Goal: Navigation & Orientation: Find specific page/section

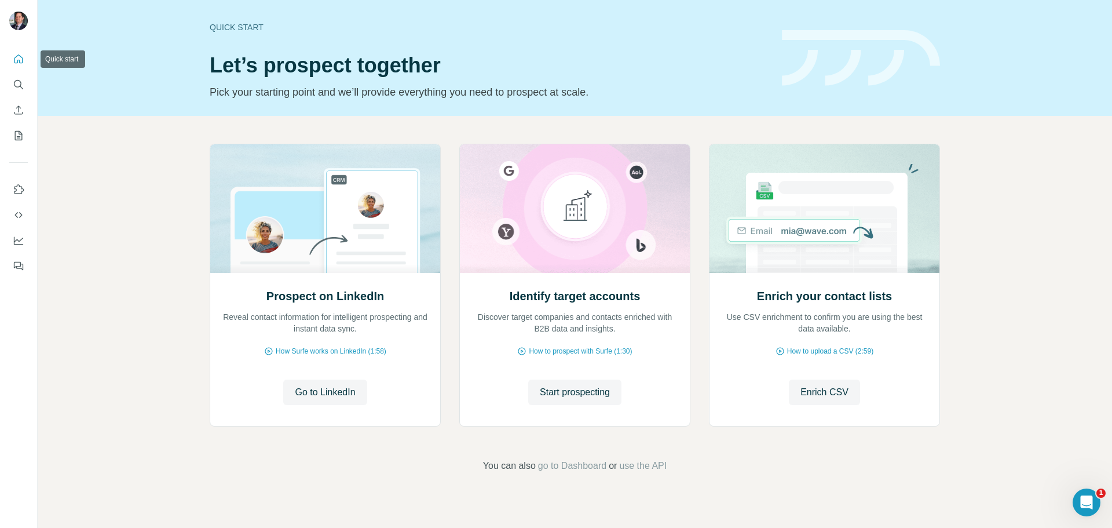
click at [17, 63] on icon "Quick start" at bounding box center [19, 59] width 12 height 12
click at [20, 137] on icon "My lists" at bounding box center [19, 136] width 12 height 12
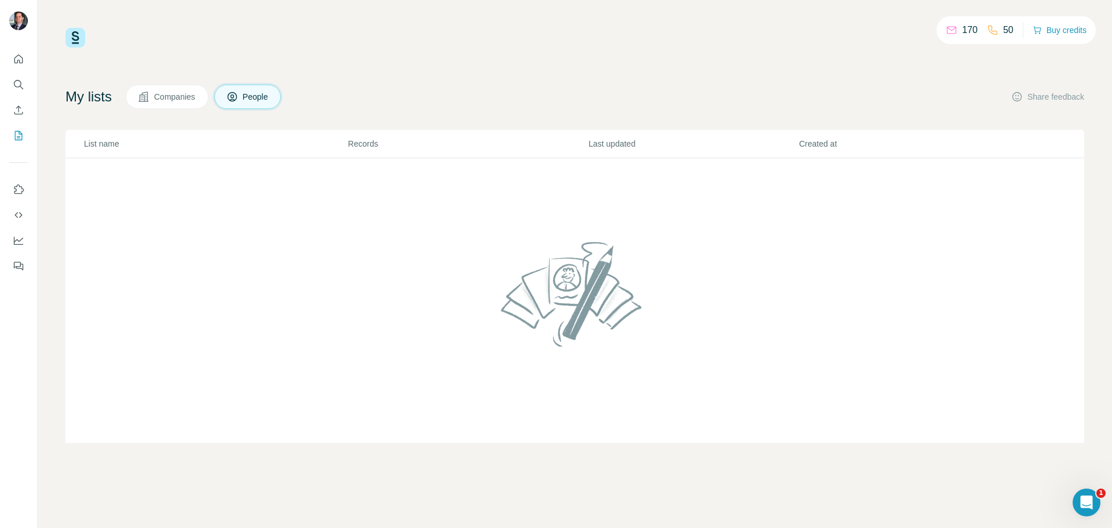
click at [163, 91] on span "Companies" at bounding box center [175, 97] width 42 height 12
click at [1048, 36] on button "Buy credits" at bounding box center [1060, 30] width 54 height 16
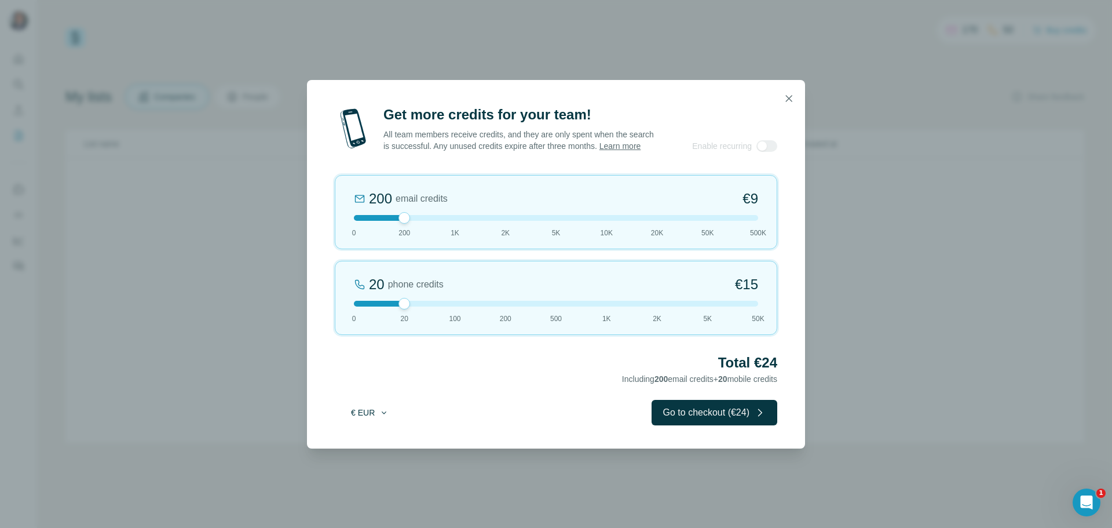
click at [385, 417] on icon "button" at bounding box center [383, 412] width 9 height 9
drag, startPoint x: 367, startPoint y: 443, endPoint x: 371, endPoint y: 437, distance: 6.3
click at [367, 443] on span "$ USD" at bounding box center [357, 445] width 24 height 12
click at [791, 95] on icon "button" at bounding box center [789, 98] width 6 height 6
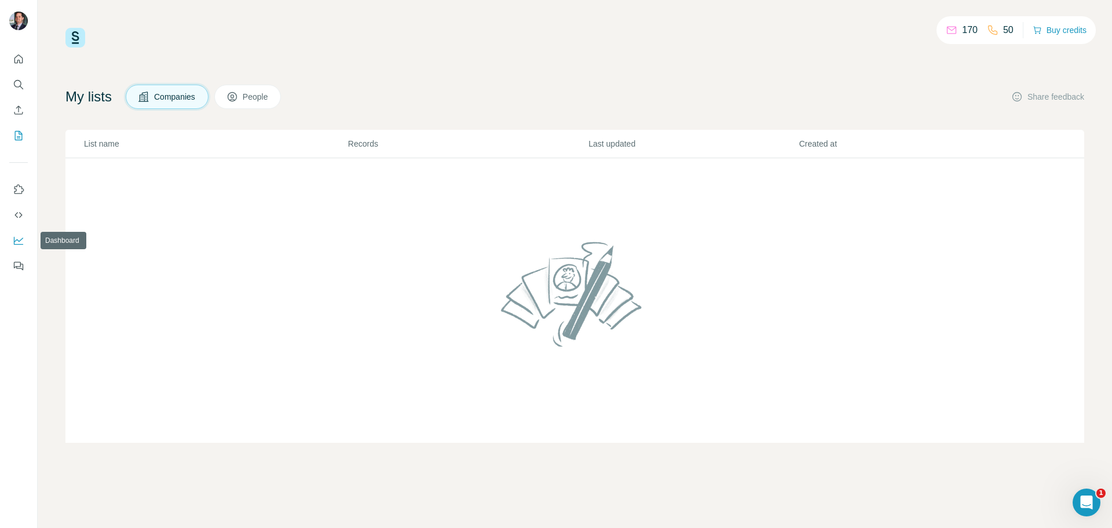
click at [16, 239] on icon "Dashboard" at bounding box center [19, 241] width 12 height 12
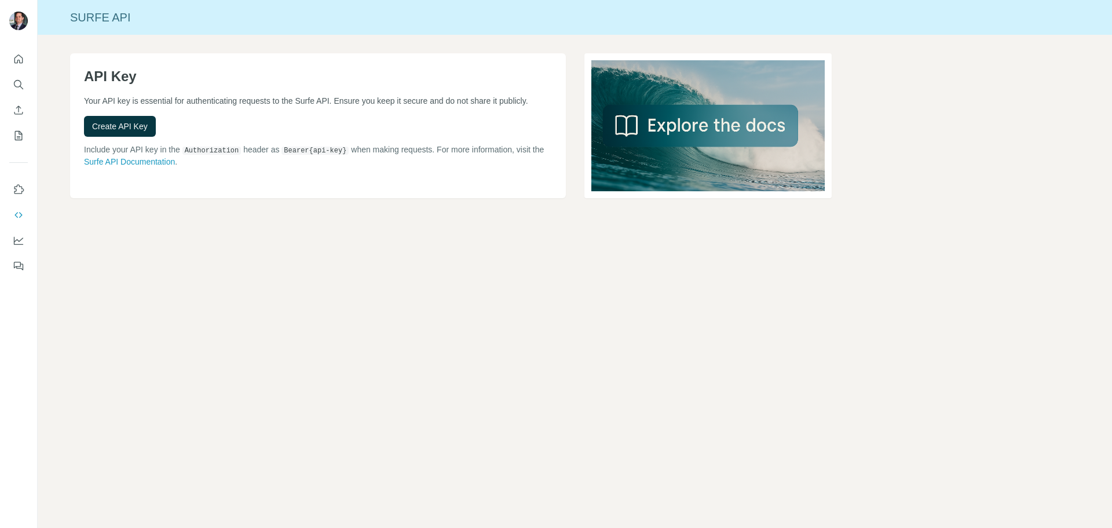
click at [23, 64] on icon "Quick start" at bounding box center [19, 59] width 12 height 12
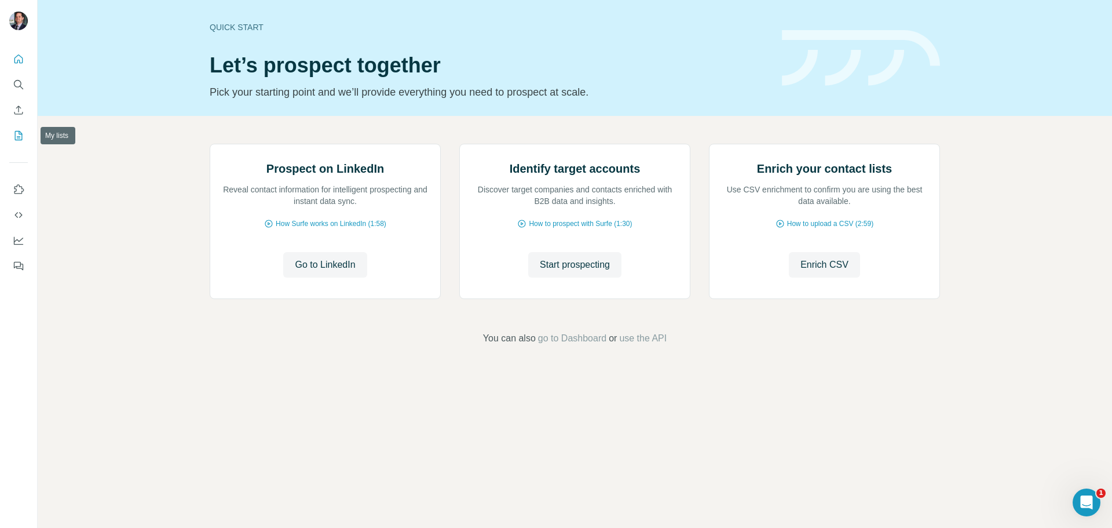
click at [16, 139] on icon "My lists" at bounding box center [19, 136] width 12 height 12
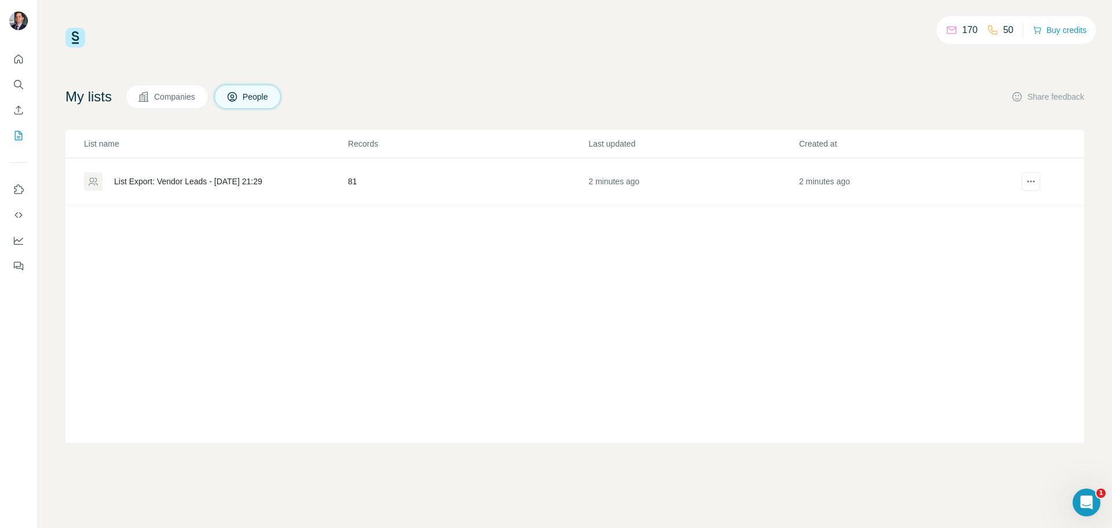
click at [180, 98] on span "Companies" at bounding box center [175, 97] width 42 height 12
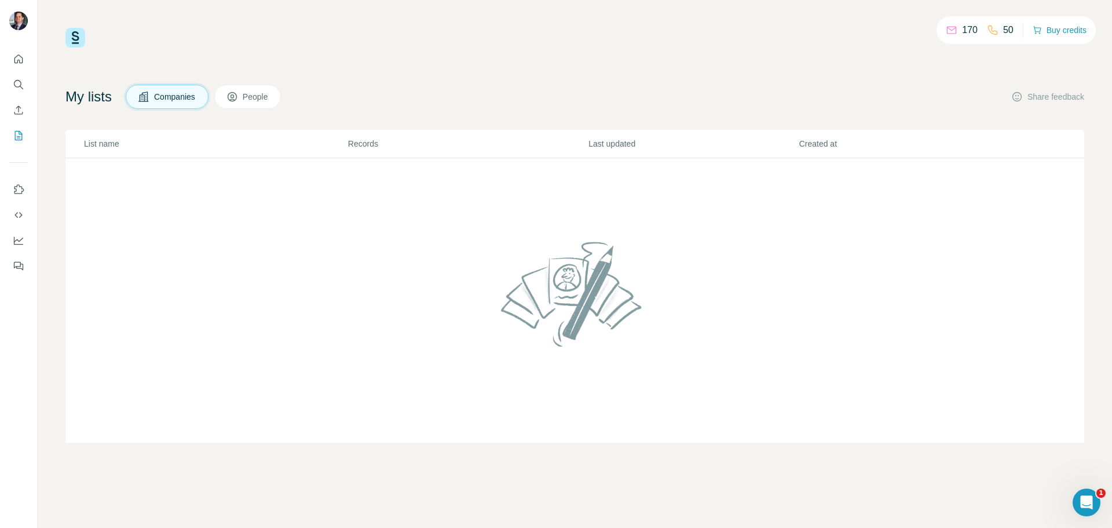
click at [238, 93] on icon at bounding box center [233, 97] width 12 height 12
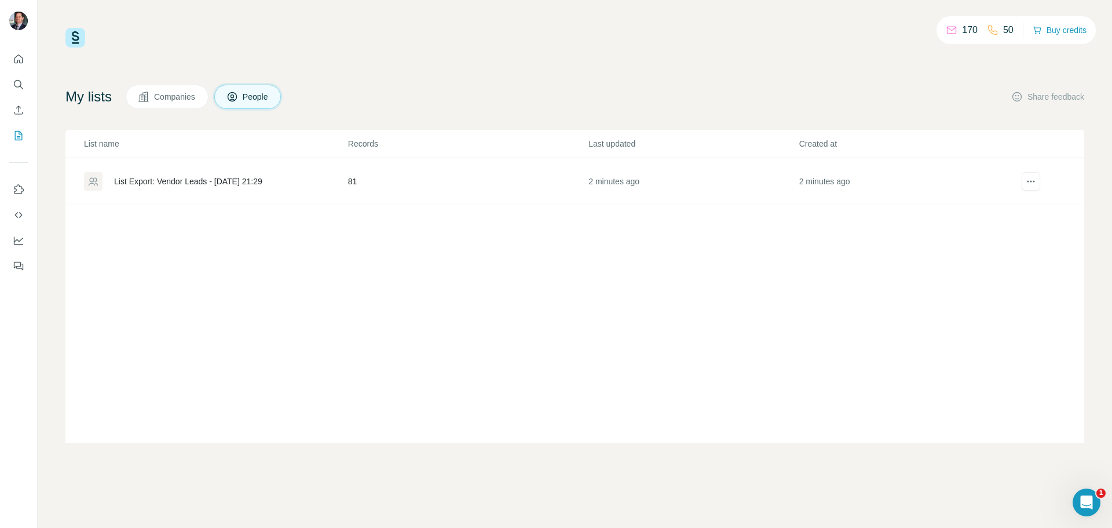
click at [191, 187] on div "List Export: Vendor Leads - 20/08/2025 21:29" at bounding box center [188, 182] width 148 height 12
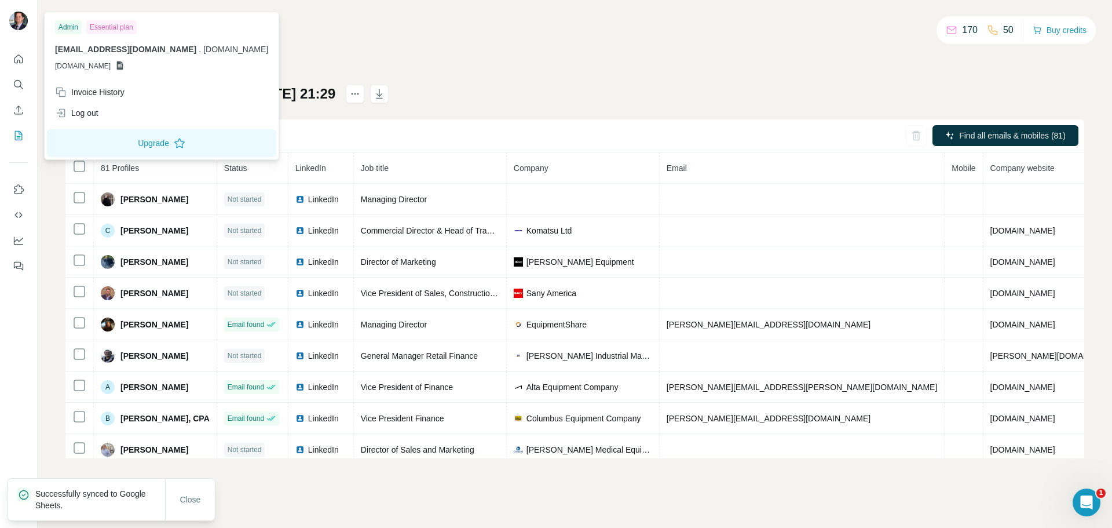
click at [123, 67] on icon at bounding box center [120, 65] width 6 height 9
